Goal: Information Seeking & Learning: Learn about a topic

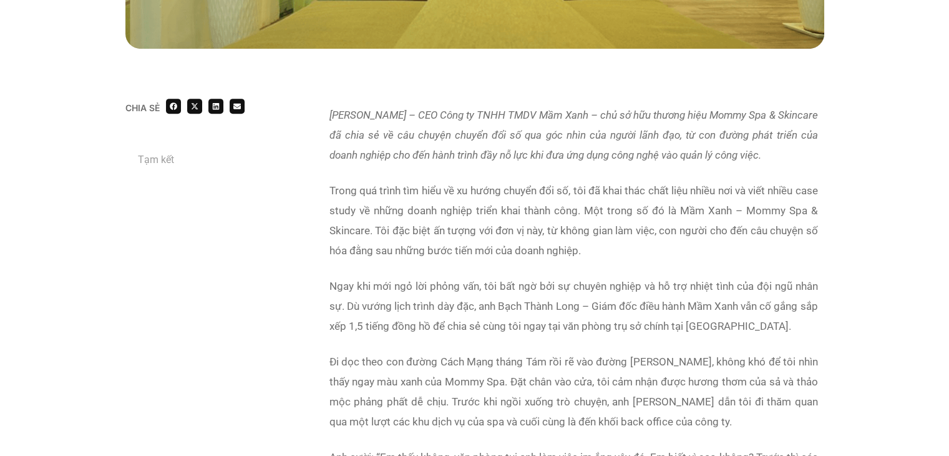
scroll to position [694, 0]
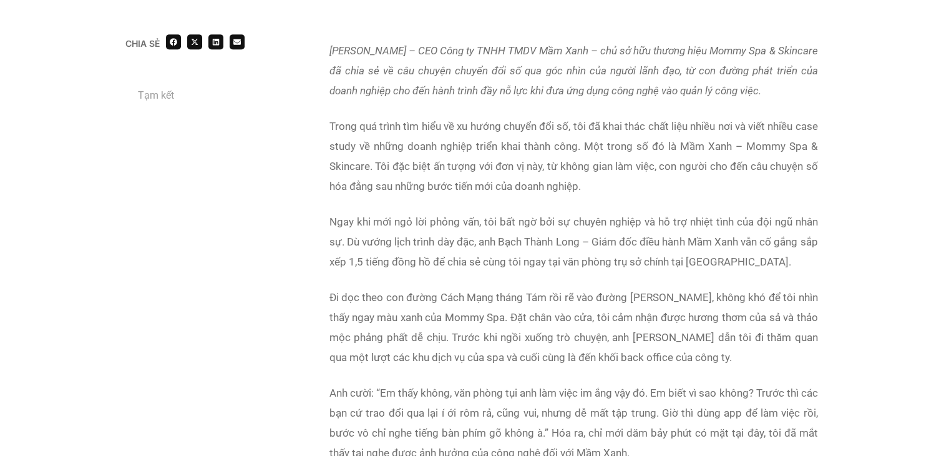
click at [380, 264] on p "Ngay khi mới ngỏ lời phỏng vấn, tôi bất ngờ bởi sự chuyên nghiệp và hỗ trợ nhiệ…" at bounding box center [574, 242] width 489 height 60
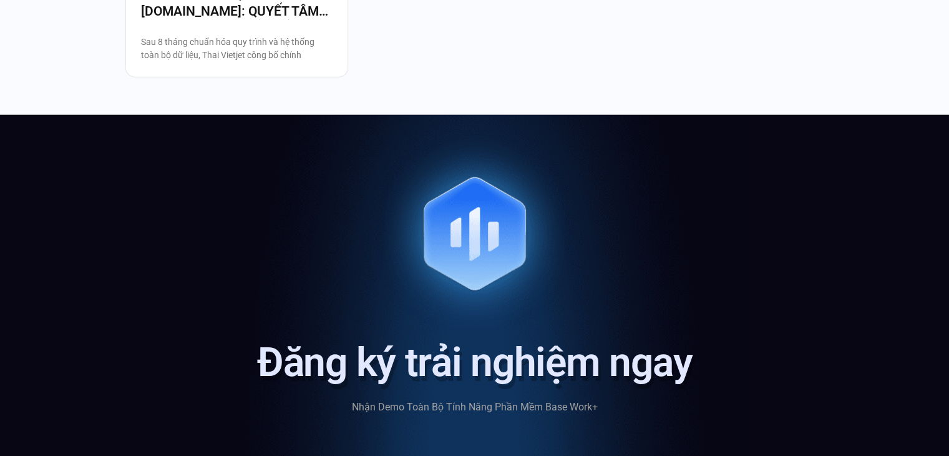
scroll to position [3218, 0]
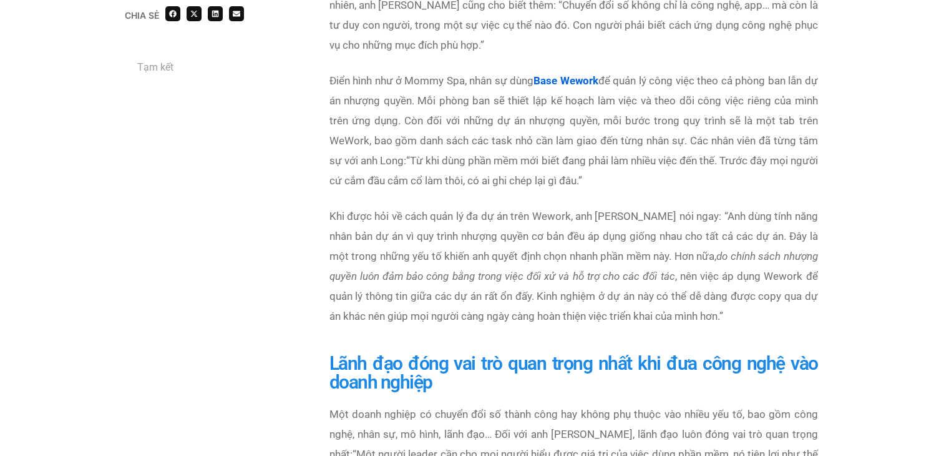
scroll to position [1951, 0]
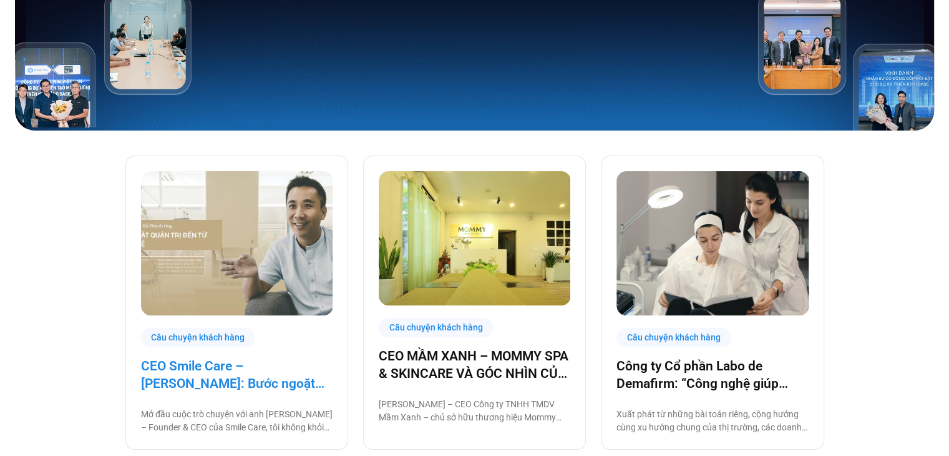
scroll to position [203, 0]
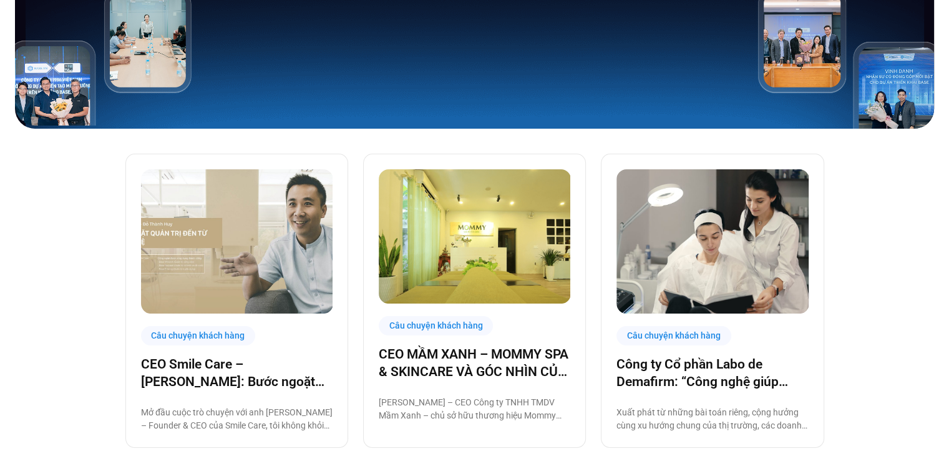
click at [407, 252] on img at bounding box center [475, 236] width 192 height 134
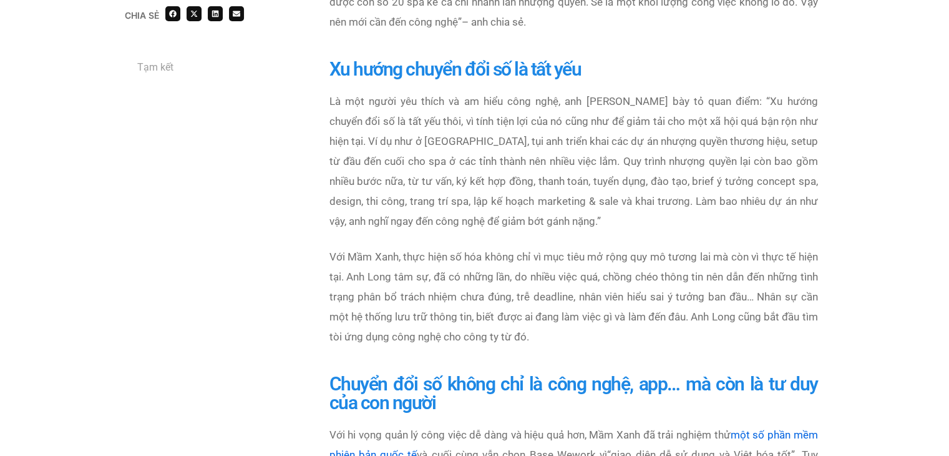
scroll to position [1439, 0]
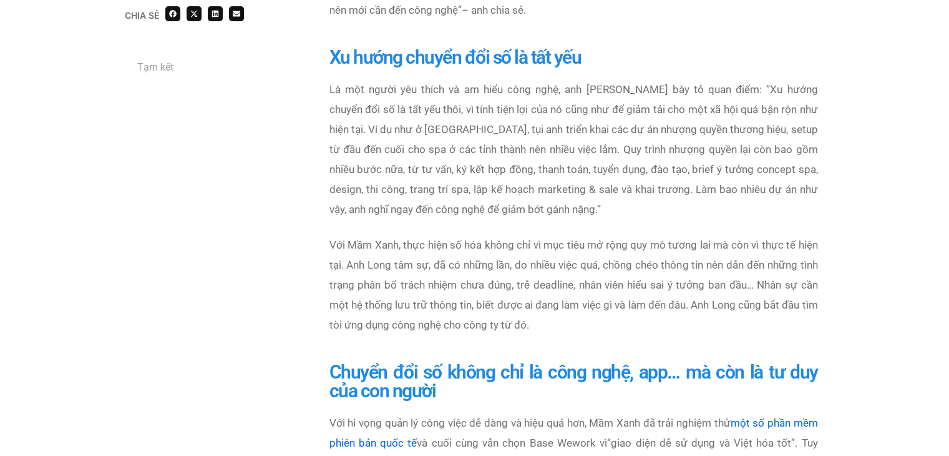
click at [487, 235] on p "Với Mầm Xanh, thực hiện số hóa không chỉ vì mục tiêu mở rộng quy mô tương lai m…" at bounding box center [574, 285] width 489 height 100
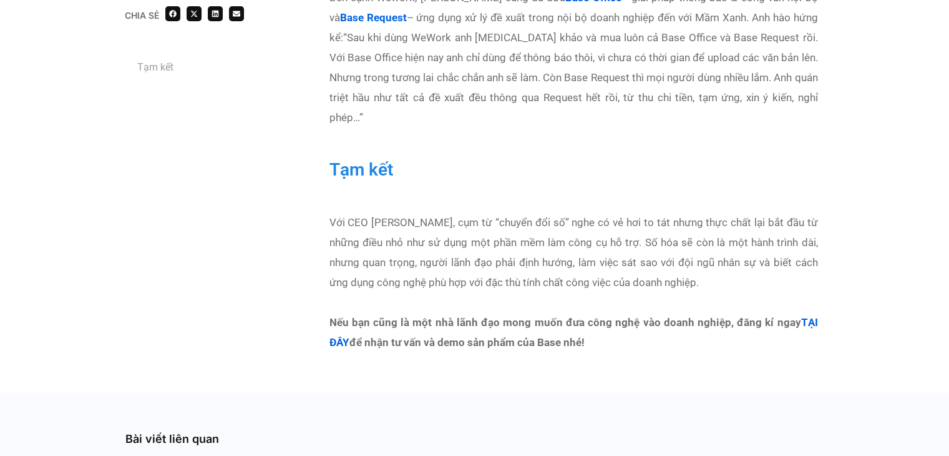
scroll to position [2524, 0]
